Goal: Information Seeking & Learning: Learn about a topic

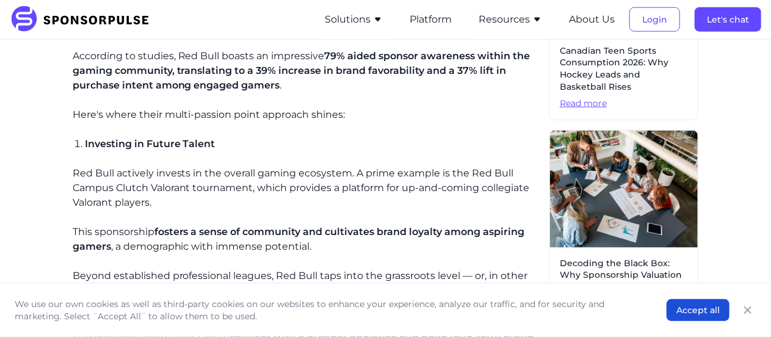
scroll to position [671, 0]
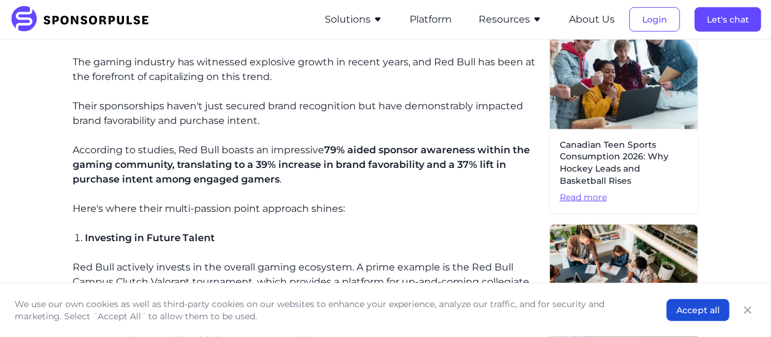
scroll to position [549, 0]
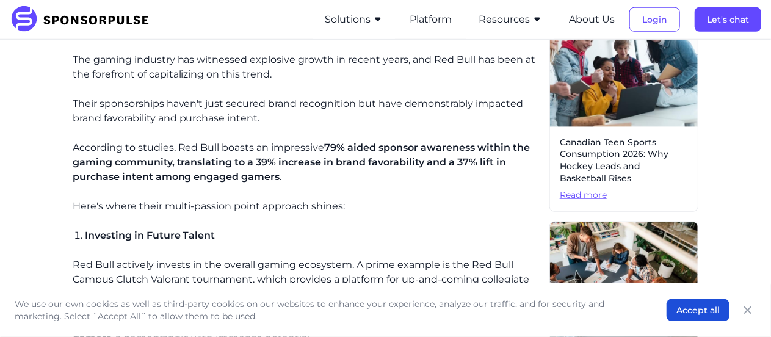
click at [334, 146] on span "79% aided sponsor awareness within the gaming community, translating to a 39% i…" at bounding box center [302, 162] width 458 height 41
click at [378, 156] on span "79% aided sponsor awareness within the gaming community, translating to a 39% i…" at bounding box center [302, 162] width 458 height 41
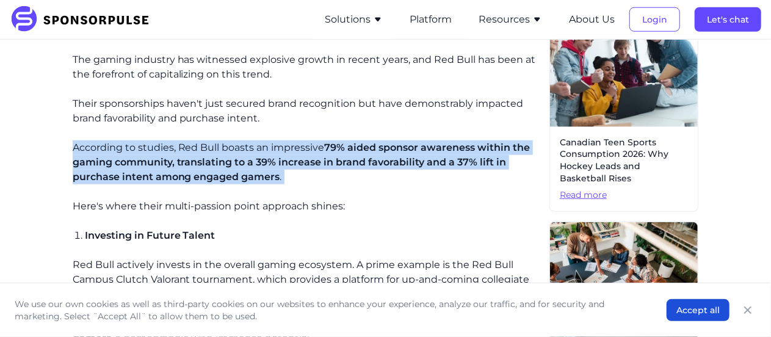
click at [378, 156] on span "79% aided sponsor awareness within the gaming community, translating to a 39% i…" at bounding box center [302, 162] width 458 height 41
click at [413, 171] on p "According to studies, Red Bull boasts an impressive 79% aided sponsor awareness…" at bounding box center [306, 162] width 467 height 44
click at [408, 156] on span "79% aided sponsor awareness within the gaming community, translating to a 39% i…" at bounding box center [302, 162] width 458 height 41
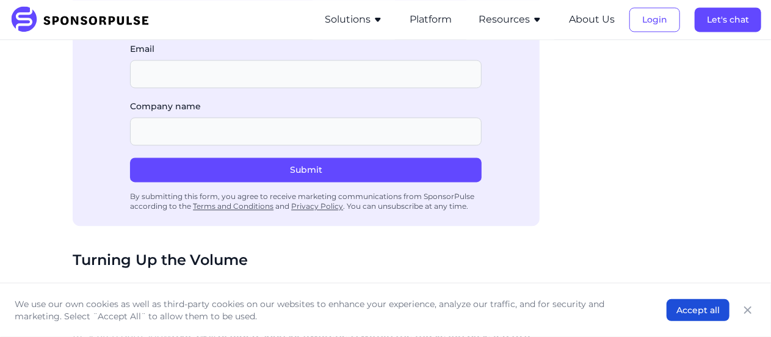
scroll to position [1404, 0]
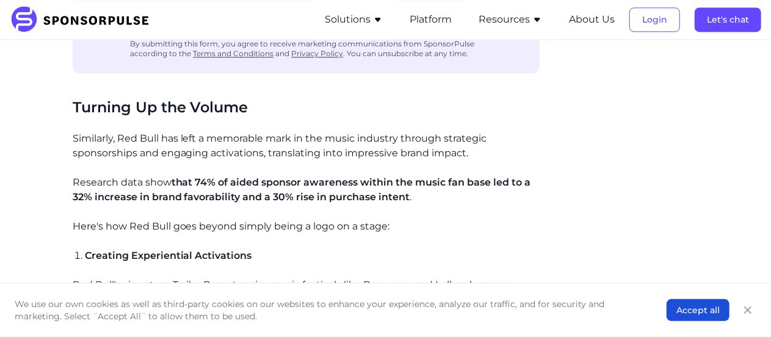
click at [273, 224] on p "Here's how Red Bull goes beyond simply being a logo on a stage:" at bounding box center [306, 226] width 467 height 15
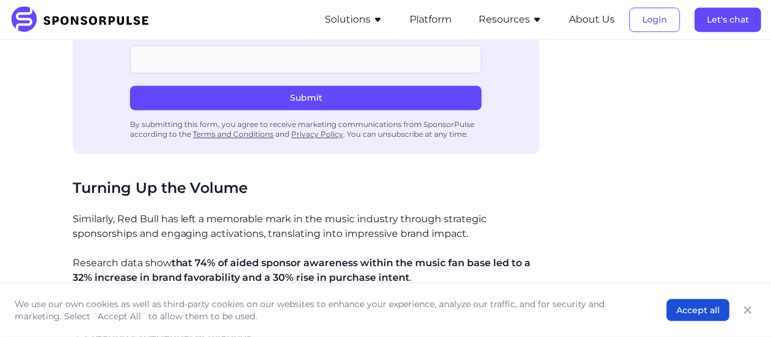
scroll to position [1343, 0]
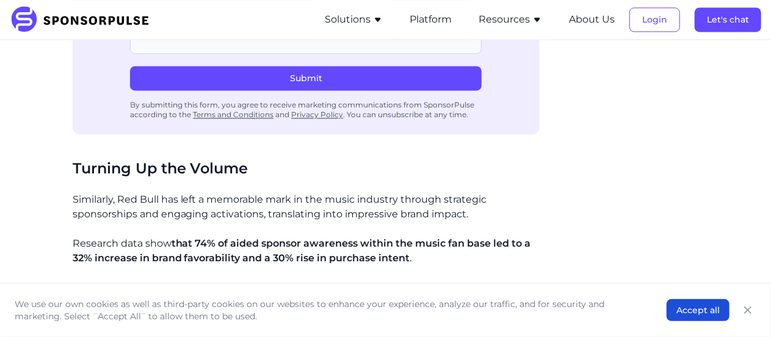
click at [331, 239] on span "that 74% of aided sponsor awareness within the music fan base led to a 32% incr…" at bounding box center [302, 250] width 458 height 26
click at [342, 241] on span "that 74% of aided sponsor awareness within the music fan base led to a 32% incr…" at bounding box center [302, 250] width 458 height 26
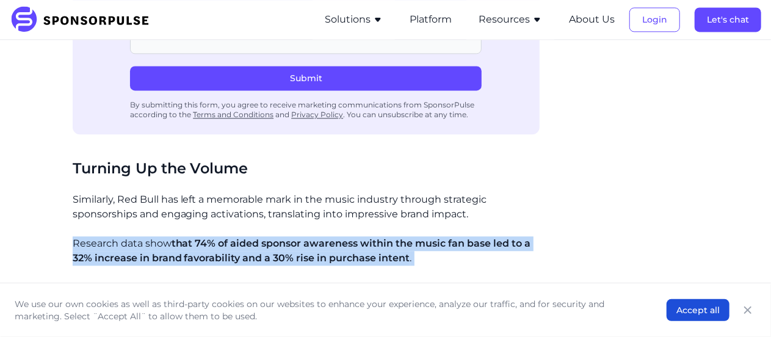
click at [342, 241] on span "that 74% of aided sponsor awareness within the music fan base led to a 32% incr…" at bounding box center [302, 250] width 458 height 26
click at [445, 253] on p "Research data show that 74% of aided sponsor awareness within the music fan bas…" at bounding box center [306, 250] width 467 height 29
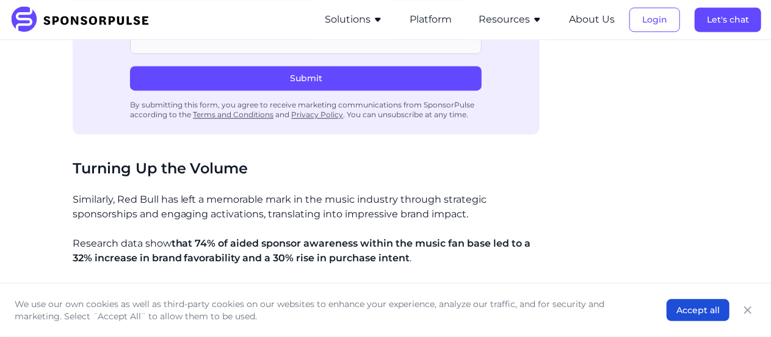
scroll to position [1404, 0]
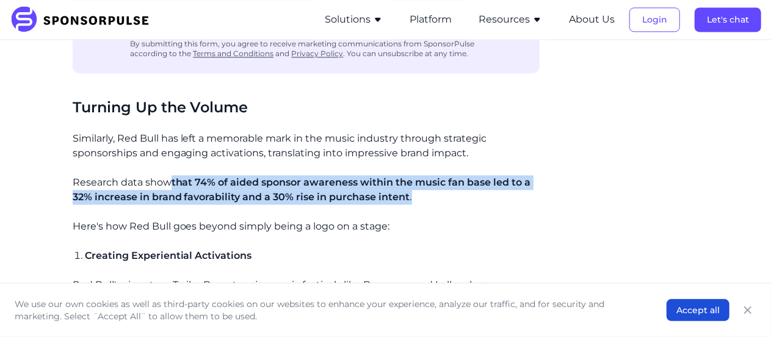
drag, startPoint x: 170, startPoint y: 180, endPoint x: 416, endPoint y: 190, distance: 246.2
click at [416, 190] on p "Research data show that 74% of aided sponsor awareness within the music fan bas…" at bounding box center [306, 189] width 467 height 29
drag, startPoint x: 453, startPoint y: 197, endPoint x: 31, endPoint y: 179, distance: 422.7
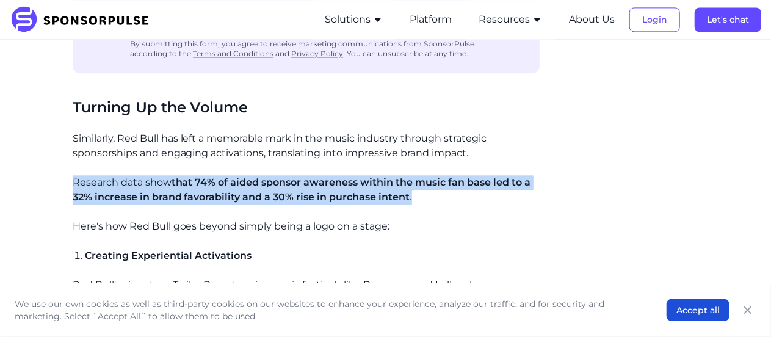
copy p "Research data show that 74% of aided sponsor awareness within the music fan bas…"
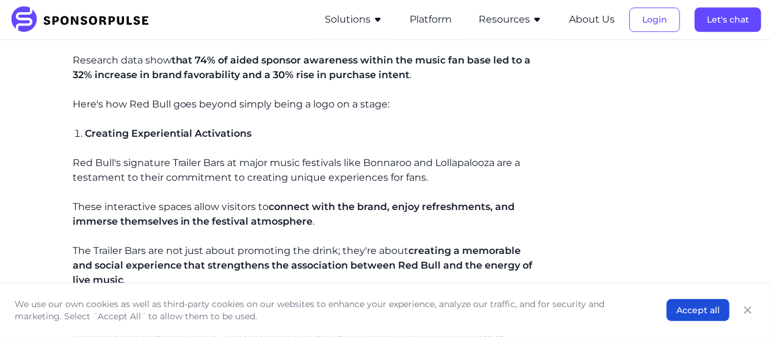
click at [344, 181] on p "Red Bull's signature Trailer Bars at major music festivals like Bonnaroo and Lo…" at bounding box center [306, 170] width 467 height 29
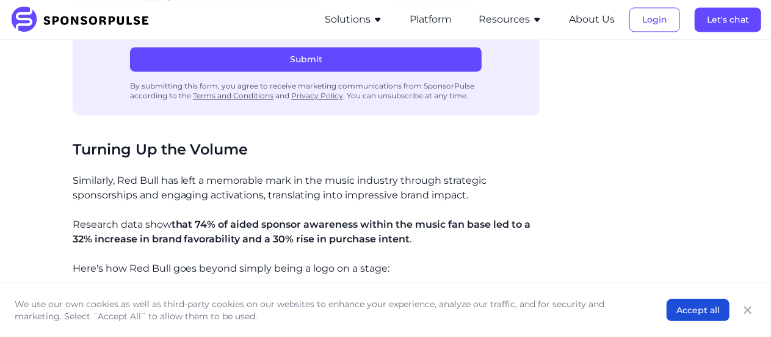
scroll to position [1343, 0]
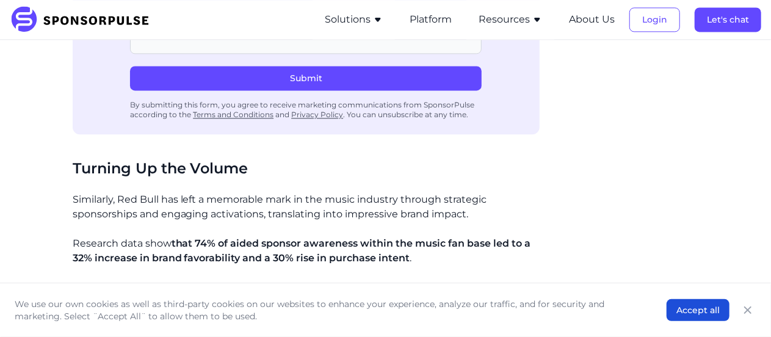
click at [102, 193] on p "Similarly, Red Bull has left a memorable mark in the music industry through str…" at bounding box center [306, 206] width 467 height 29
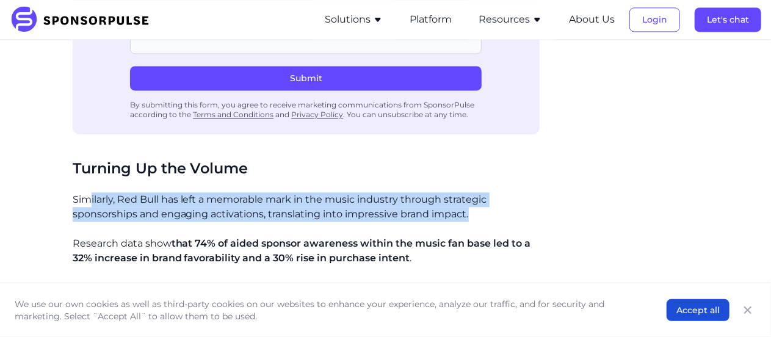
drag, startPoint x: 90, startPoint y: 193, endPoint x: 485, endPoint y: 217, distance: 395.5
click at [485, 217] on p "Similarly, Red Bull has left a memorable mark in the music industry through str…" at bounding box center [306, 206] width 467 height 29
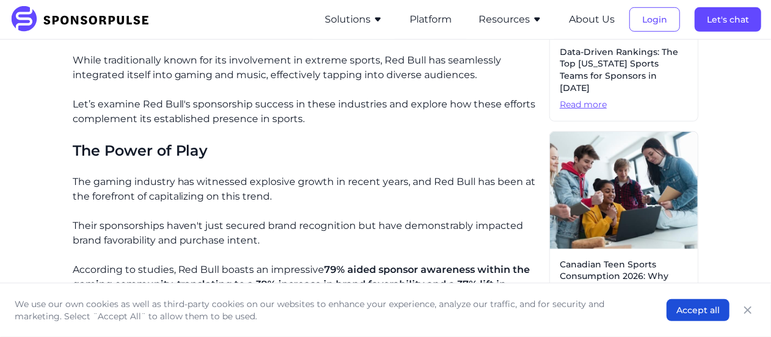
scroll to position [488, 0]
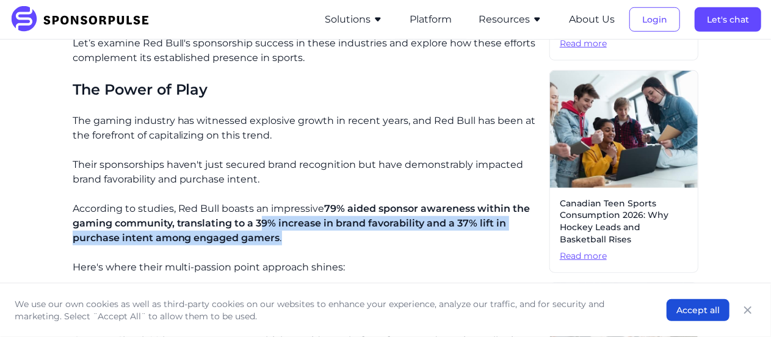
drag, startPoint x: 423, startPoint y: 248, endPoint x: 260, endPoint y: 219, distance: 165.5
click at [260, 219] on p "According to studies, Red Bull boasts an impressive 79% aided sponsor awareness…" at bounding box center [306, 223] width 467 height 44
click at [260, 219] on span "79% aided sponsor awareness within the gaming community, translating to a 39% i…" at bounding box center [302, 223] width 458 height 41
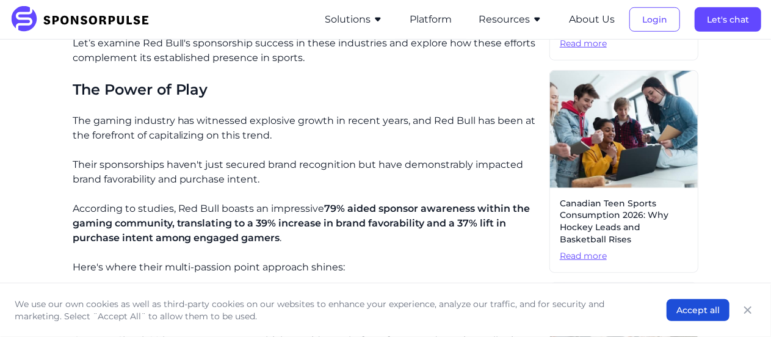
click at [358, 219] on span "79% aided sponsor awareness within the gaming community, translating to a 39% i…" at bounding box center [302, 223] width 458 height 41
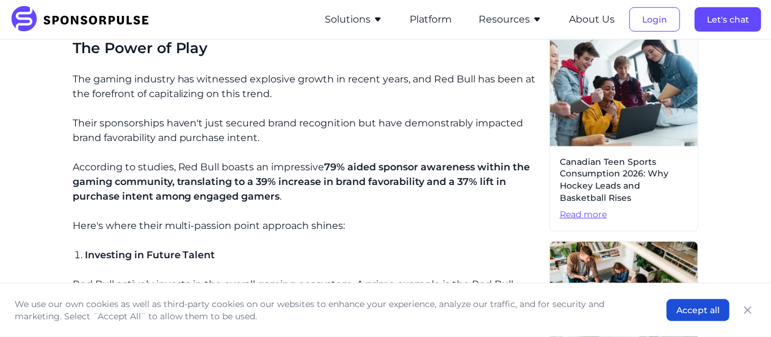
scroll to position [549, 0]
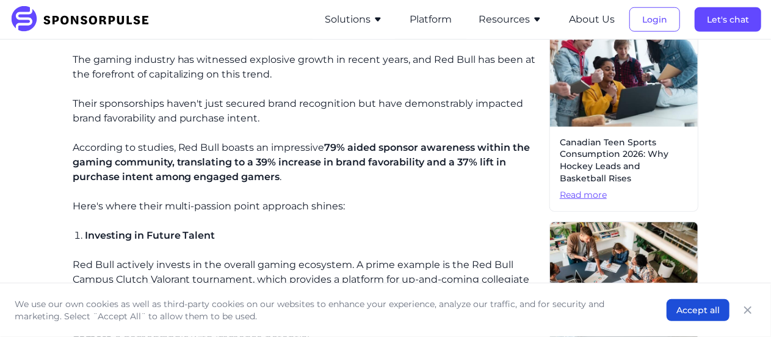
click at [489, 19] on button "Resources" at bounding box center [509, 19] width 63 height 15
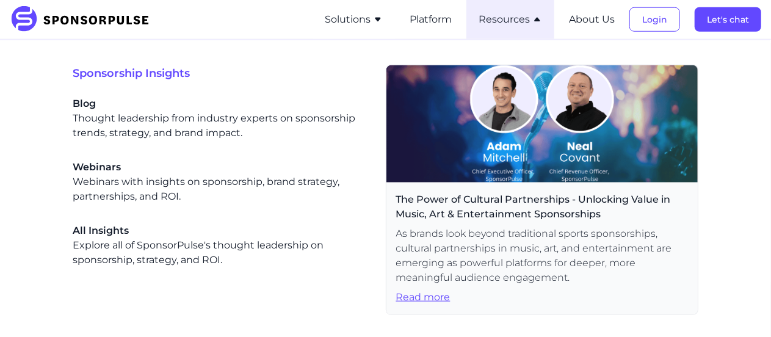
click at [490, 20] on button "Resources" at bounding box center [509, 19] width 63 height 15
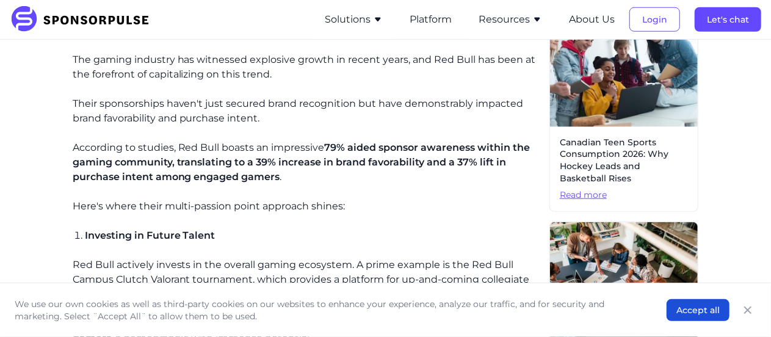
click at [365, 17] on button "Solutions" at bounding box center [354, 19] width 58 height 15
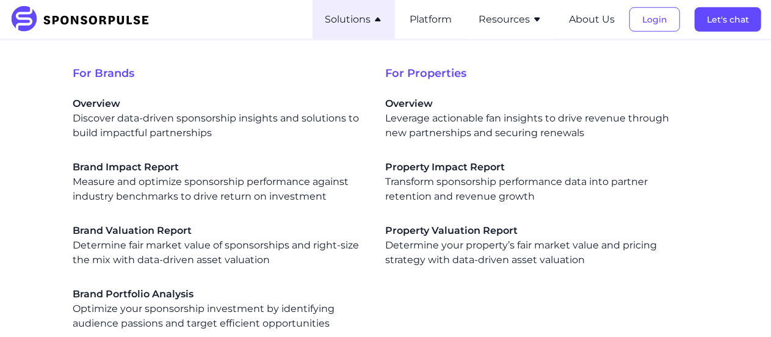
click at [365, 17] on button "Solutions" at bounding box center [354, 19] width 58 height 15
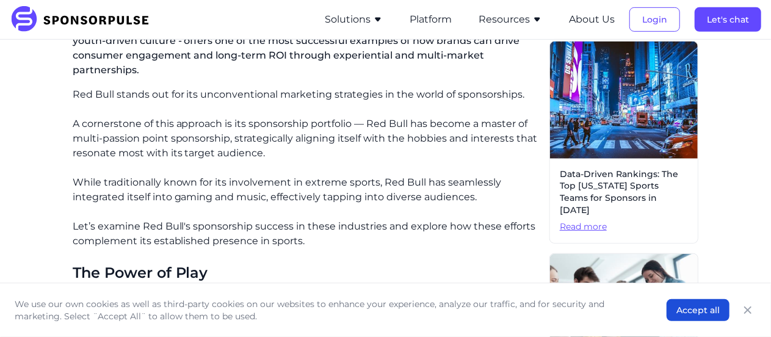
scroll to position [244, 0]
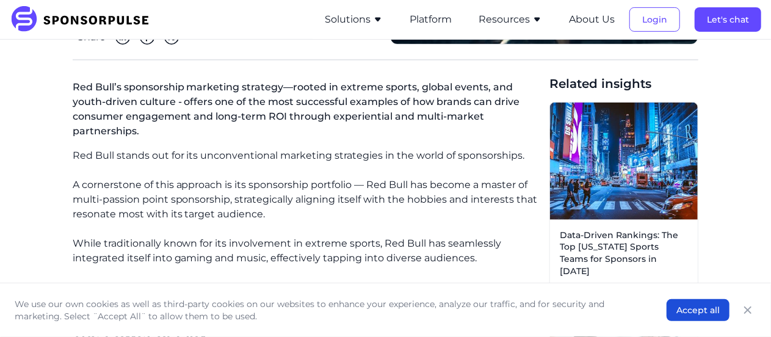
click at [504, 151] on p "Red Bull stands out for its unconventional marketing strategies in the world of…" at bounding box center [306, 155] width 467 height 15
